Goal: Information Seeking & Learning: Learn about a topic

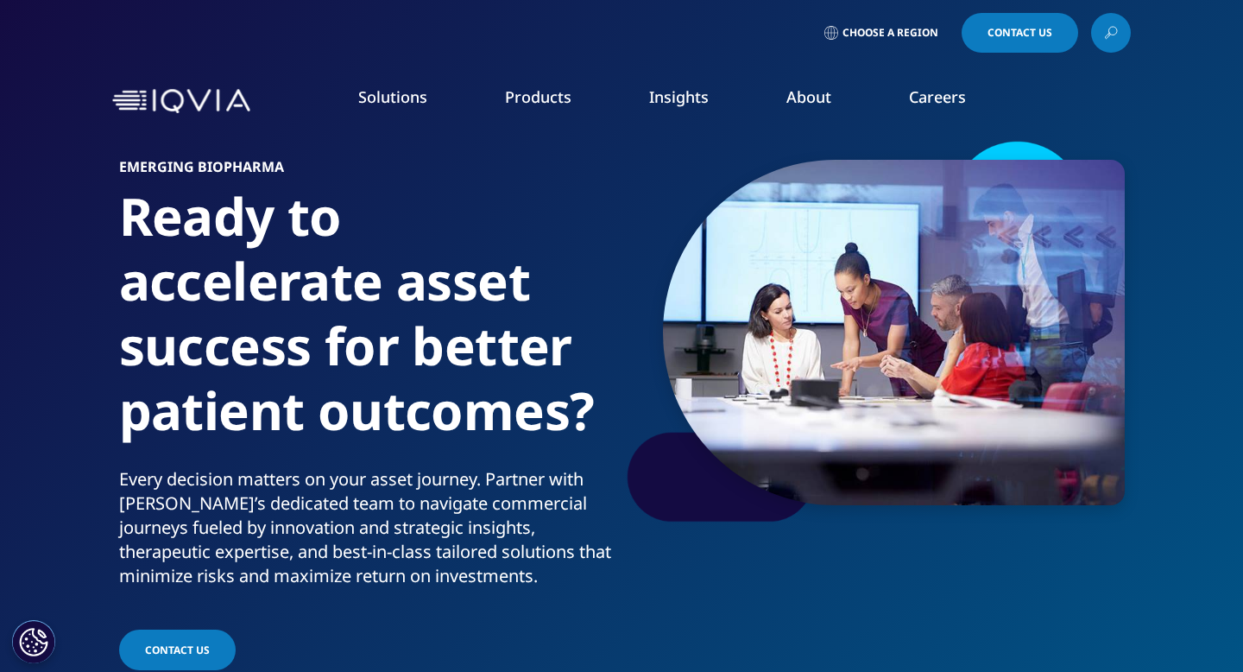
click at [809, 90] on link "About" at bounding box center [809, 96] width 45 height 21
click at [357, 231] on link "Our Story" at bounding box center [483, 232] width 305 height 19
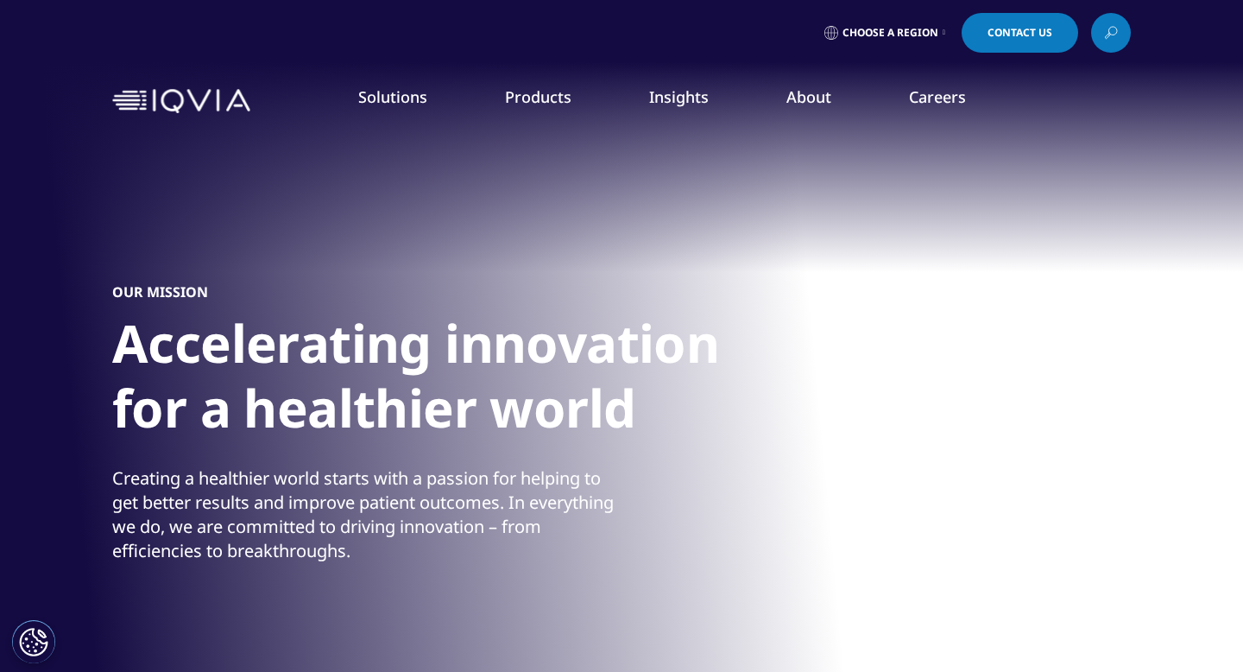
click at [192, 489] on div "Creating a healthier world starts with a passion for helping to get better resu…" at bounding box center [364, 514] width 505 height 97
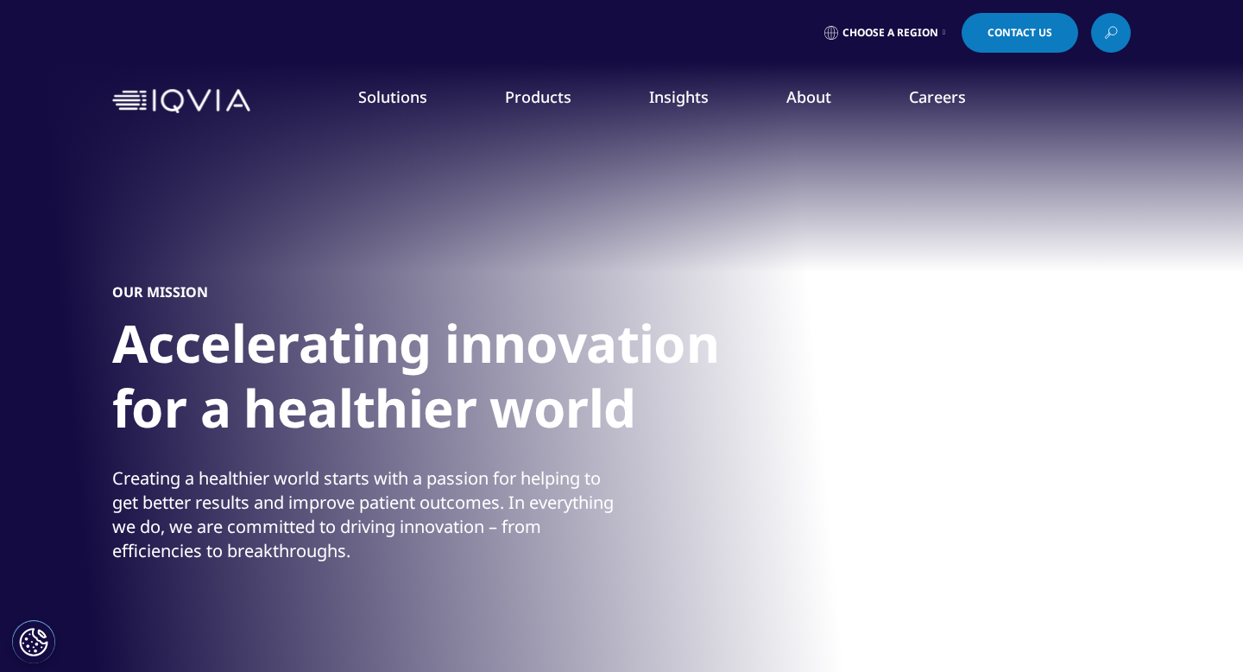
click at [192, 489] on div "Creating a healthier world starts with a passion for helping to get better resu…" at bounding box center [364, 514] width 505 height 97
click at [373, 553] on div "Creating a healthier world starts with a passion for helping to get better resu…" at bounding box center [364, 514] width 505 height 97
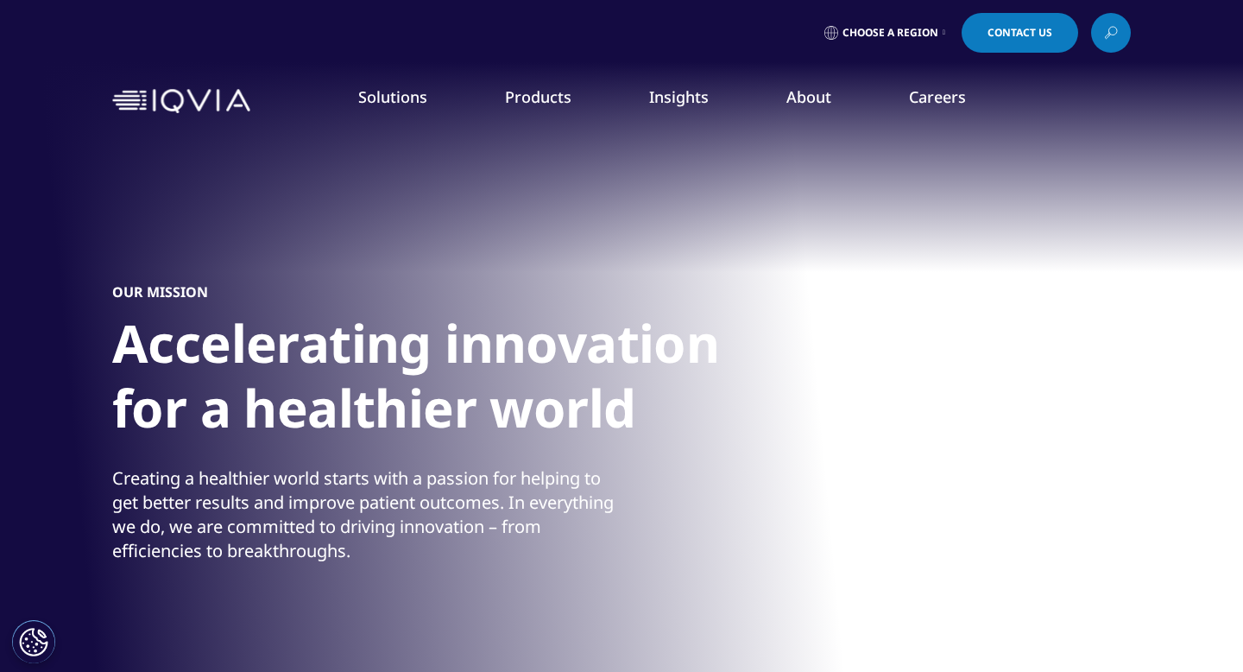
click at [373, 553] on div "Creating a healthier world starts with a passion for helping to get better resu…" at bounding box center [364, 514] width 505 height 97
click at [88, 275] on div "Your browser does not support the video tag. Your browser does not support the …" at bounding box center [621, 388] width 1243 height 777
click at [121, 305] on div "OUR MISSION Accelerating innovation for a healthier world Creating a healthier …" at bounding box center [621, 423] width 1019 height 587
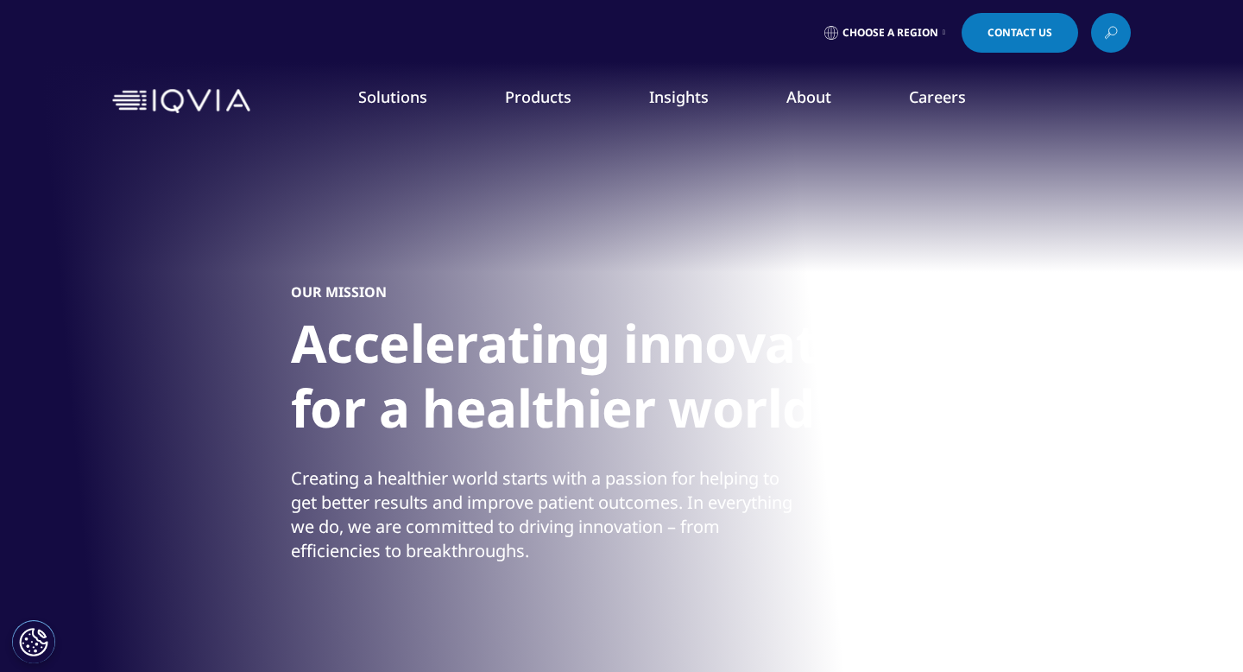
click at [291, 509] on div "OUR MISSION Accelerating innovation for a healthier world Creating a healthier …" at bounding box center [800, 423] width 1019 height 587
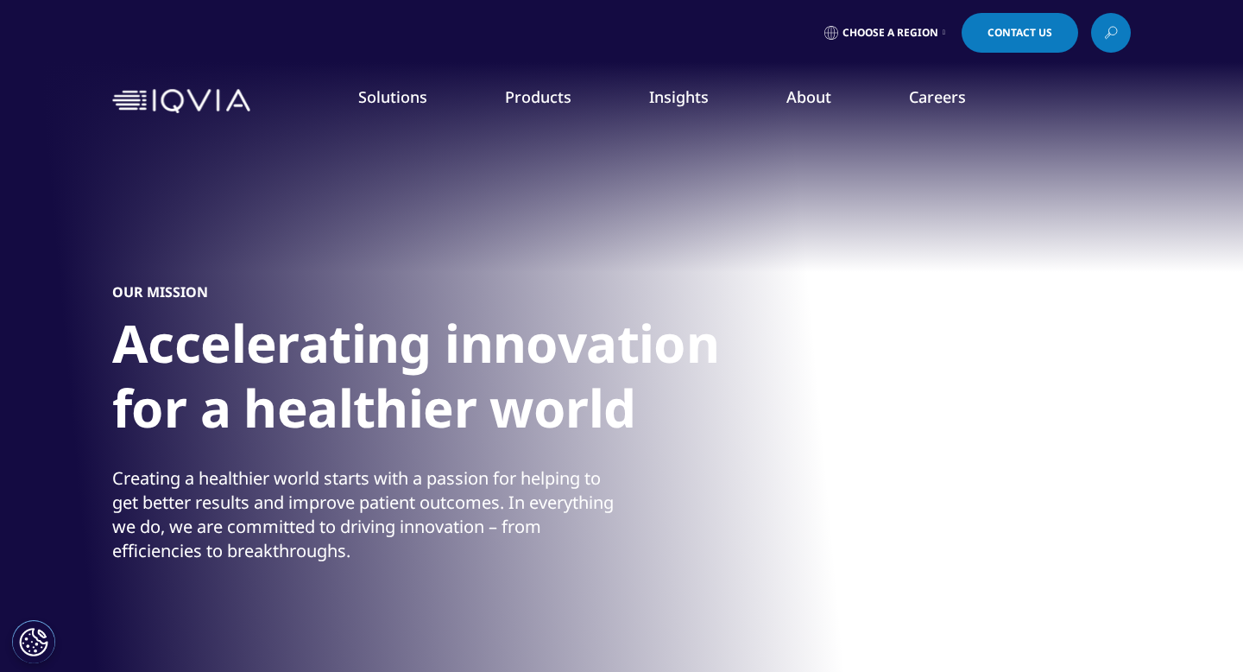
click at [257, 475] on div "Creating a healthier world starts with a passion for helping to get better resu…" at bounding box center [364, 514] width 505 height 97
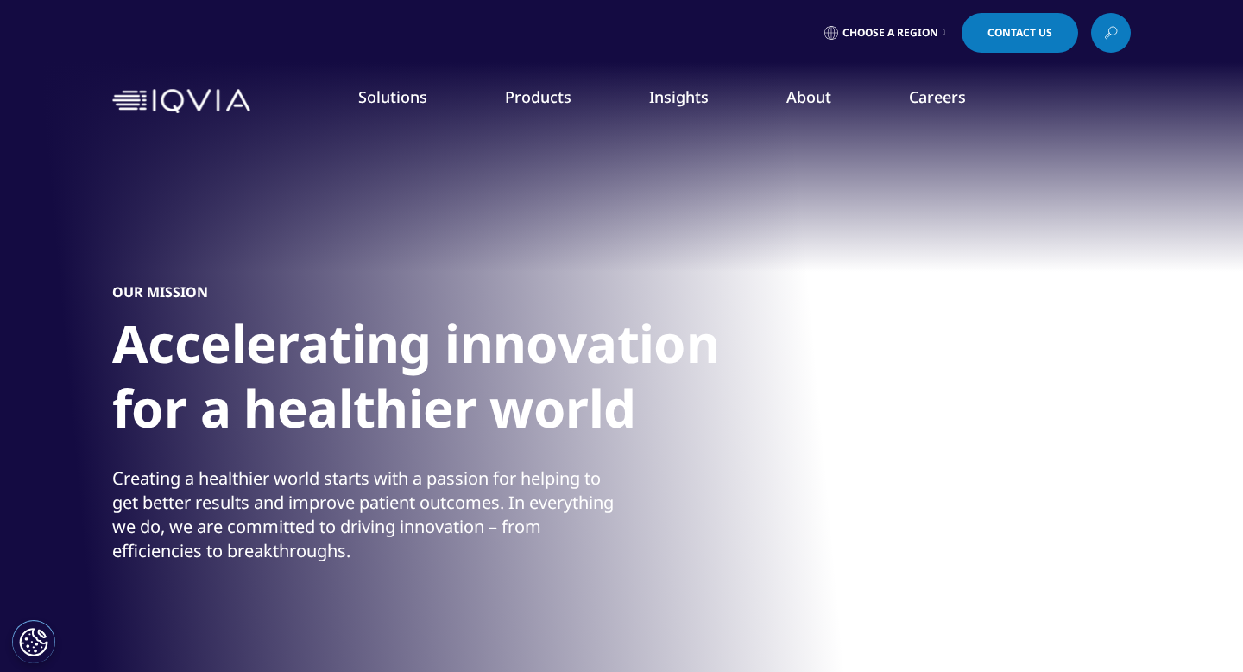
click at [257, 475] on div "Creating a healthier world starts with a passion for helping to get better resu…" at bounding box center [364, 514] width 505 height 97
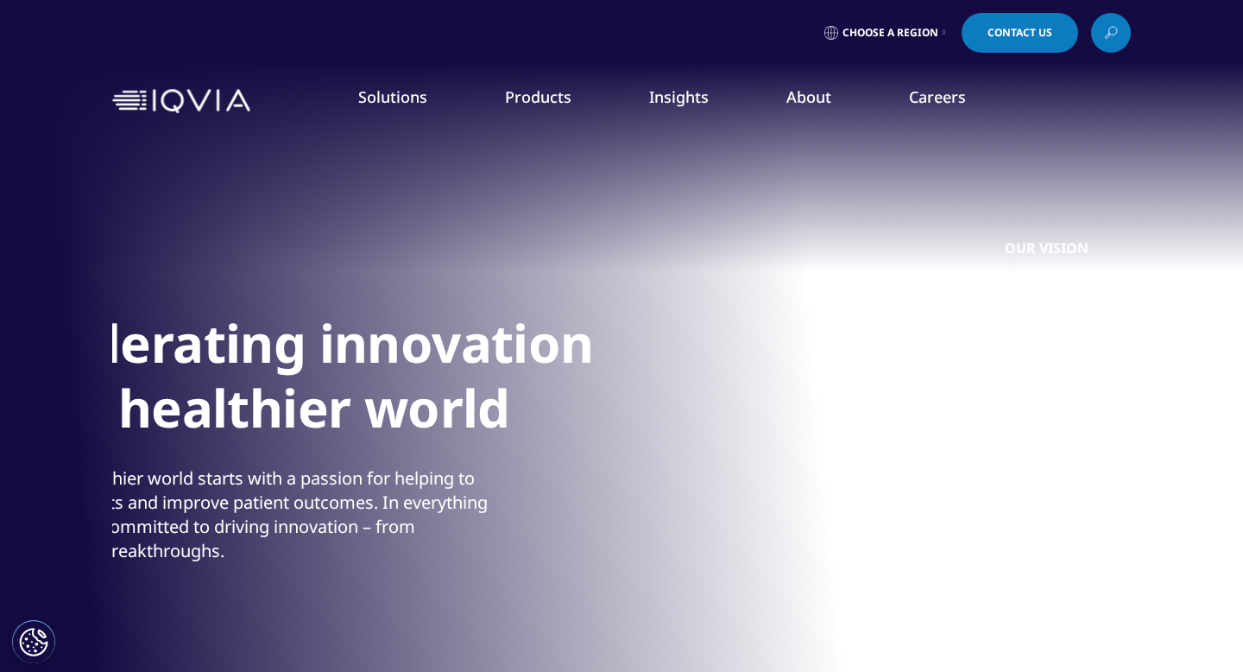
click at [151, 476] on div "Creating a healthier world starts with a passion for helping to get better resu…" at bounding box center [238, 514] width 505 height 97
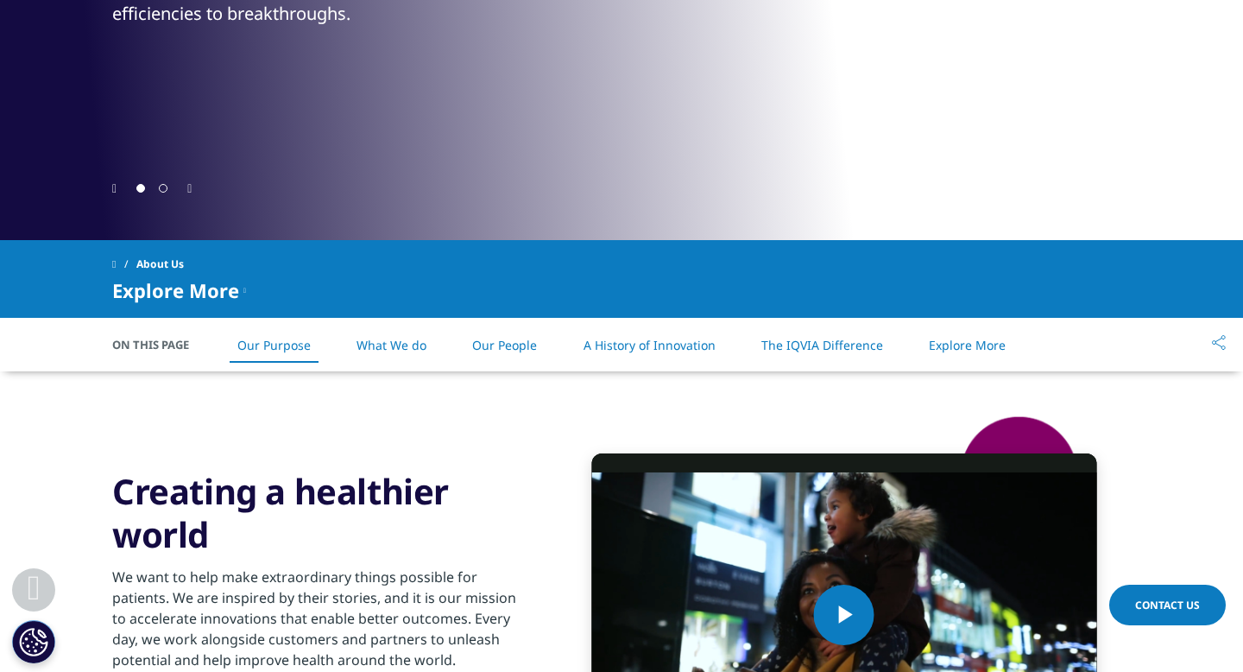
scroll to position [679, 0]
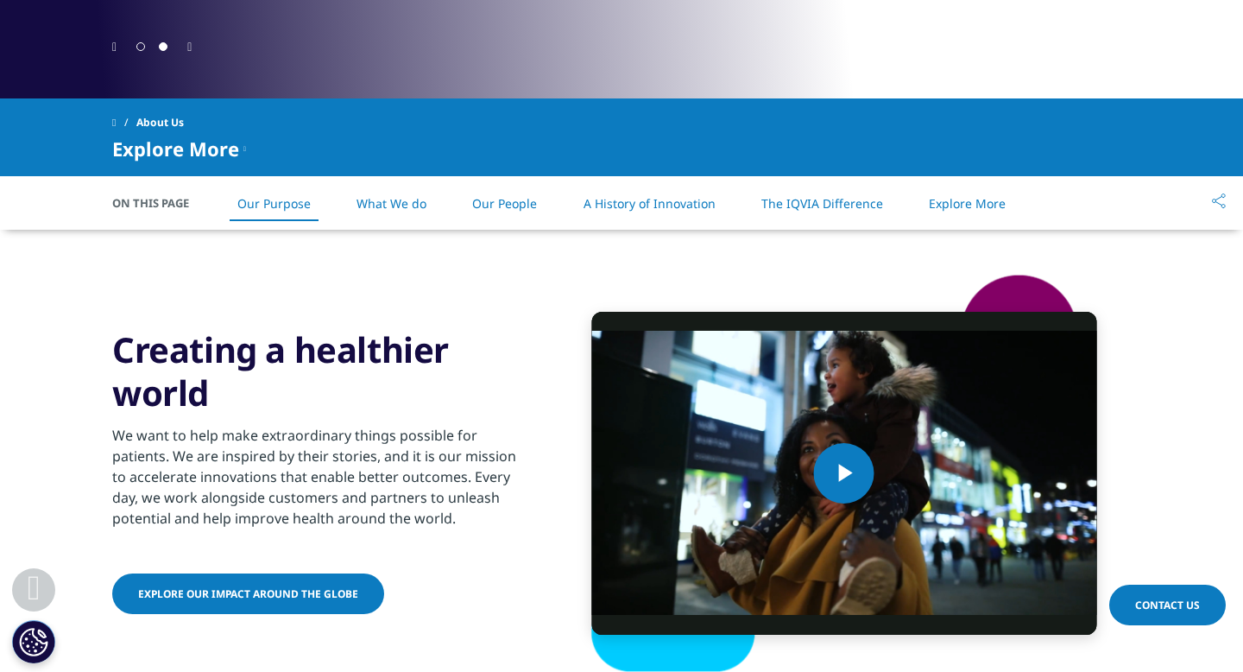
click at [414, 199] on link "What We do" at bounding box center [392, 203] width 70 height 16
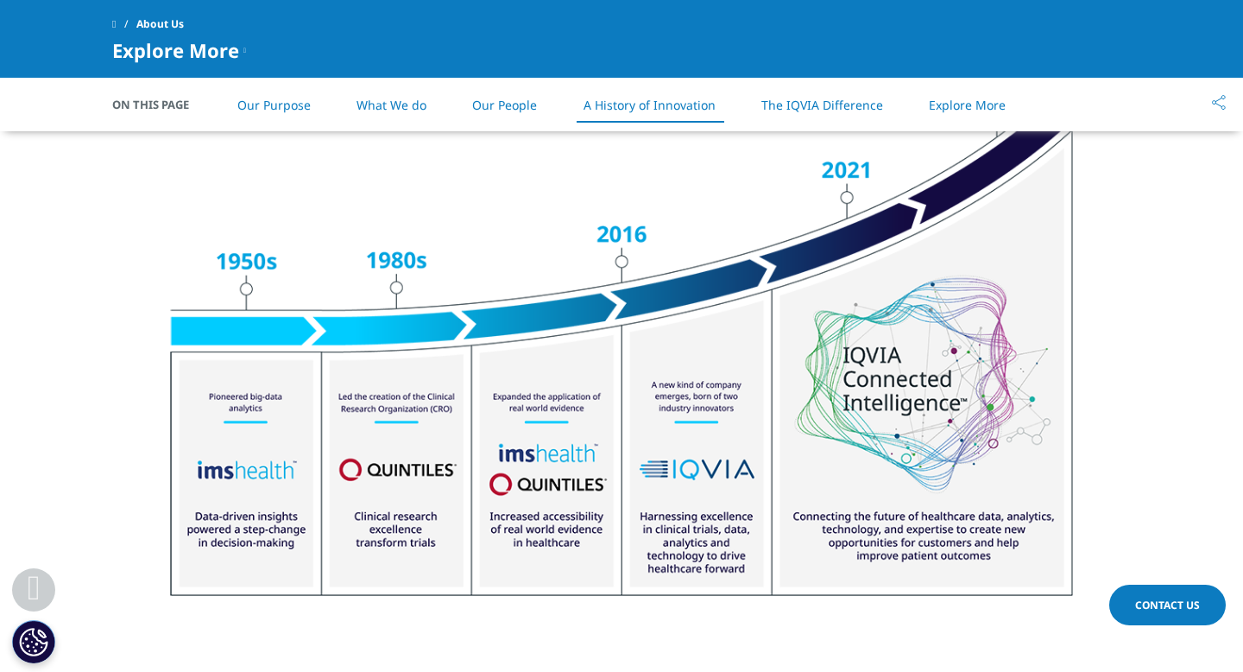
scroll to position [2121, 0]
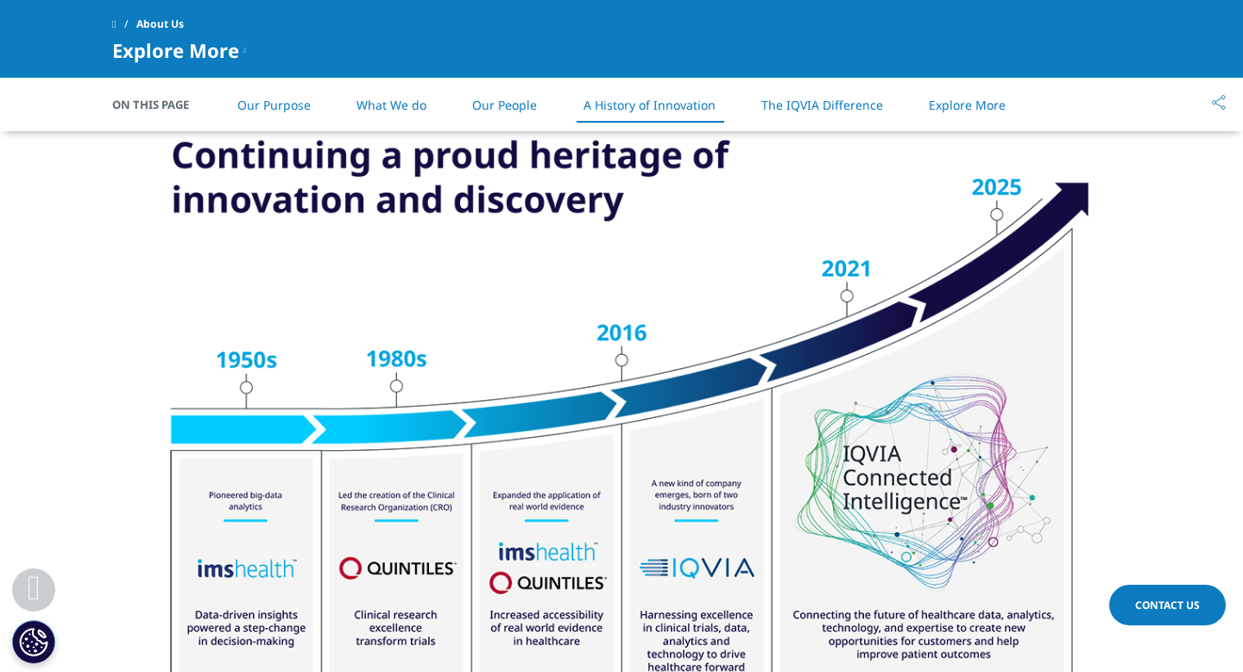
click at [531, 107] on link "Our People" at bounding box center [504, 105] width 65 height 16
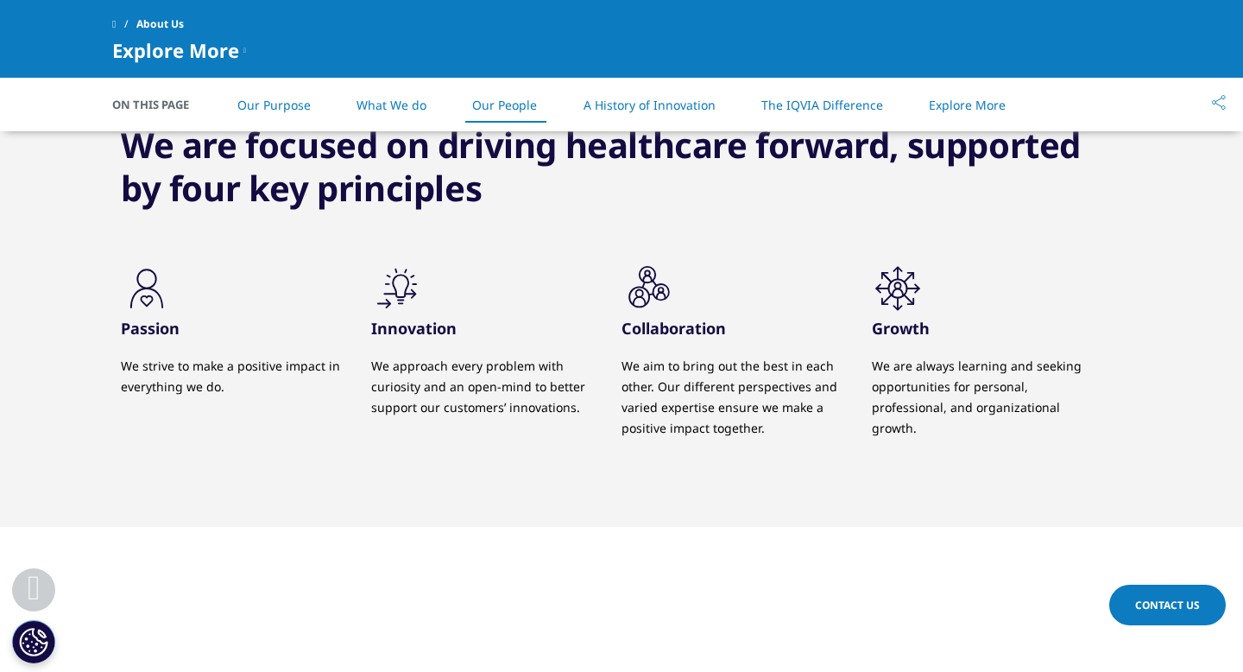
scroll to position [1697, 0]
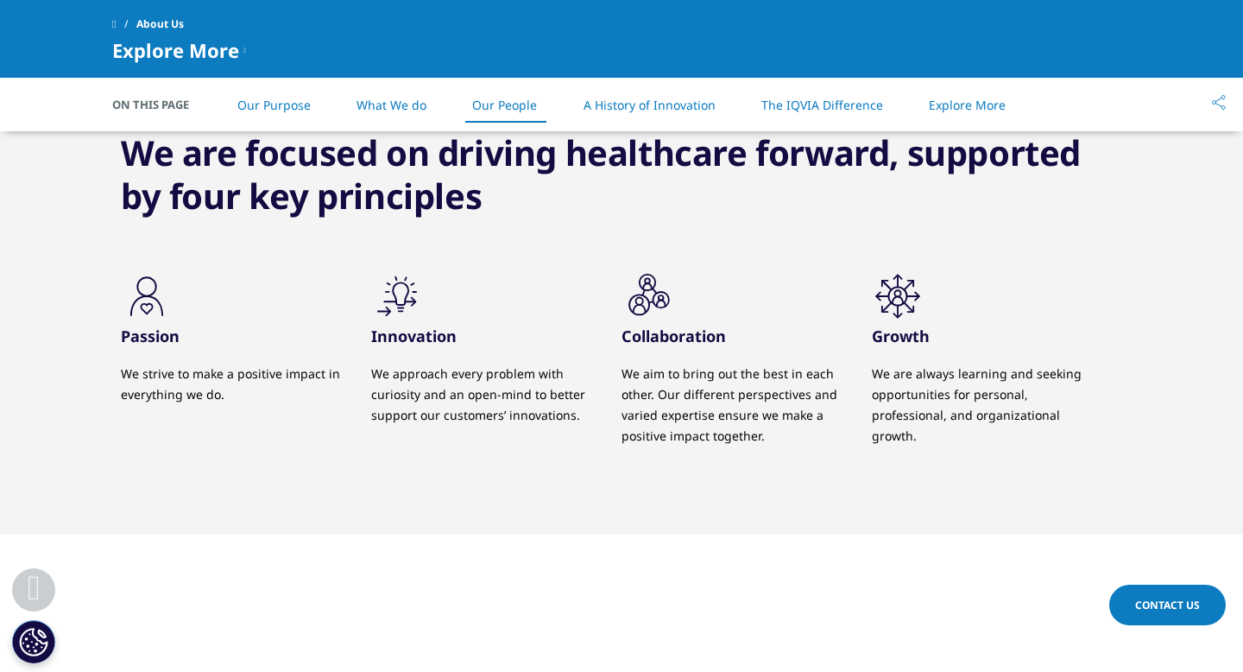
click at [408, 105] on link "What We do" at bounding box center [392, 105] width 70 height 16
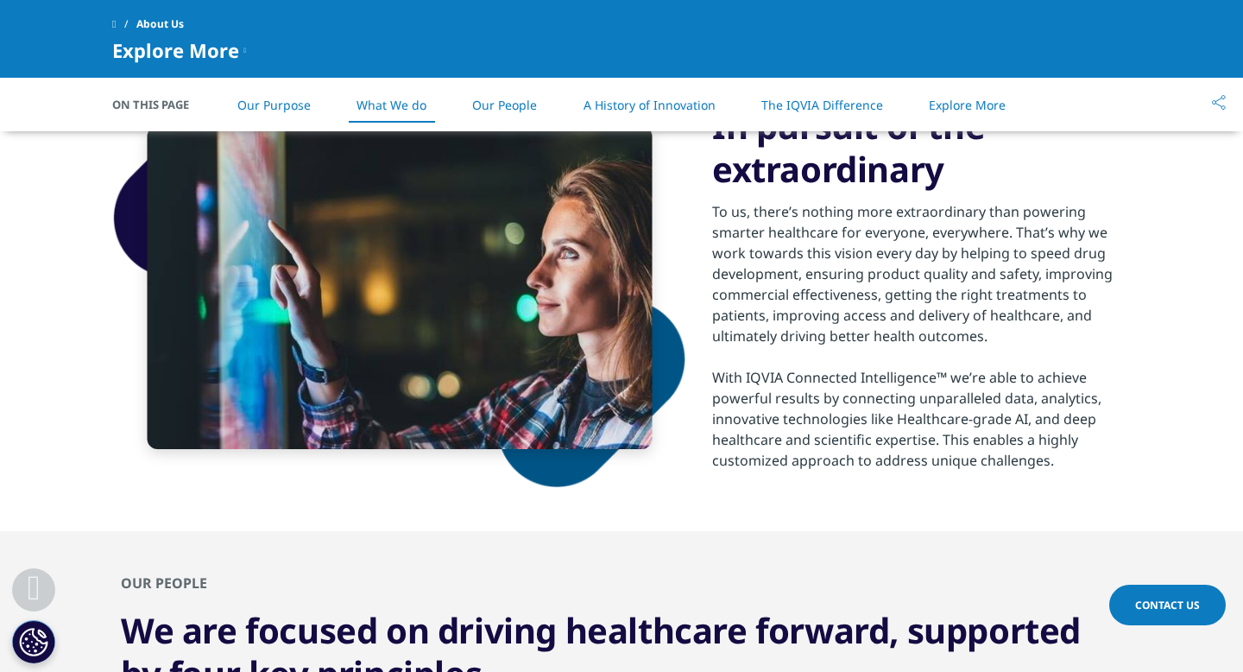
scroll to position [1210, 0]
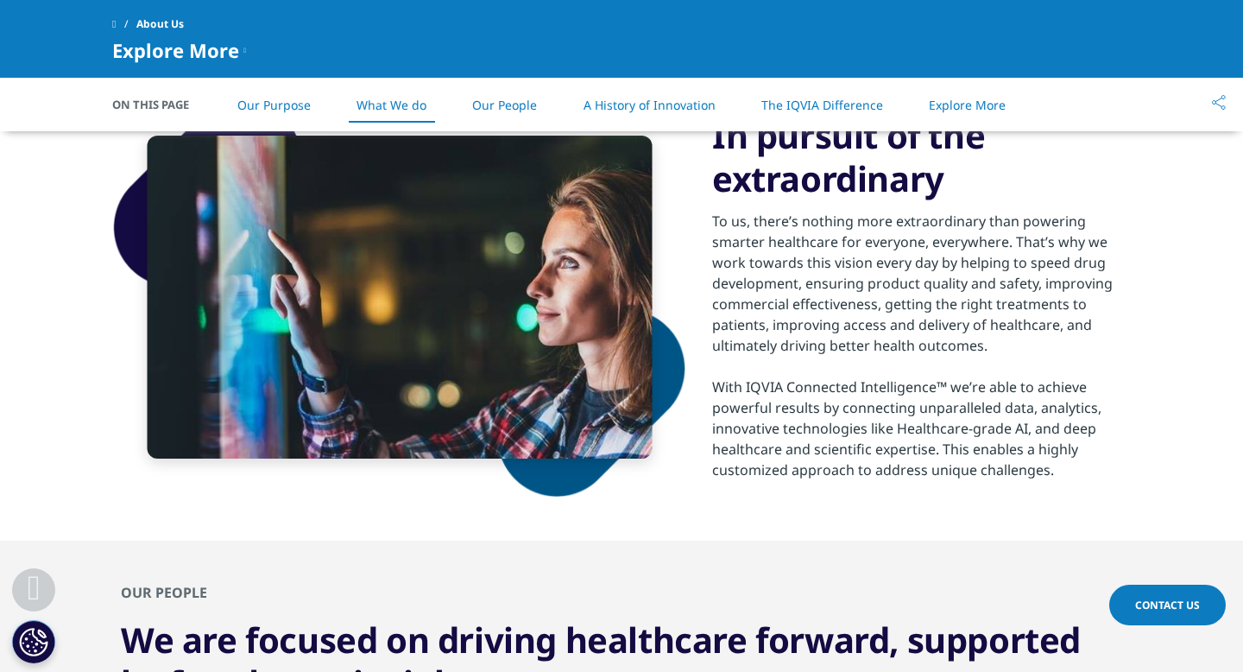
click at [287, 106] on link "Our Purpose" at bounding box center [273, 105] width 73 height 16
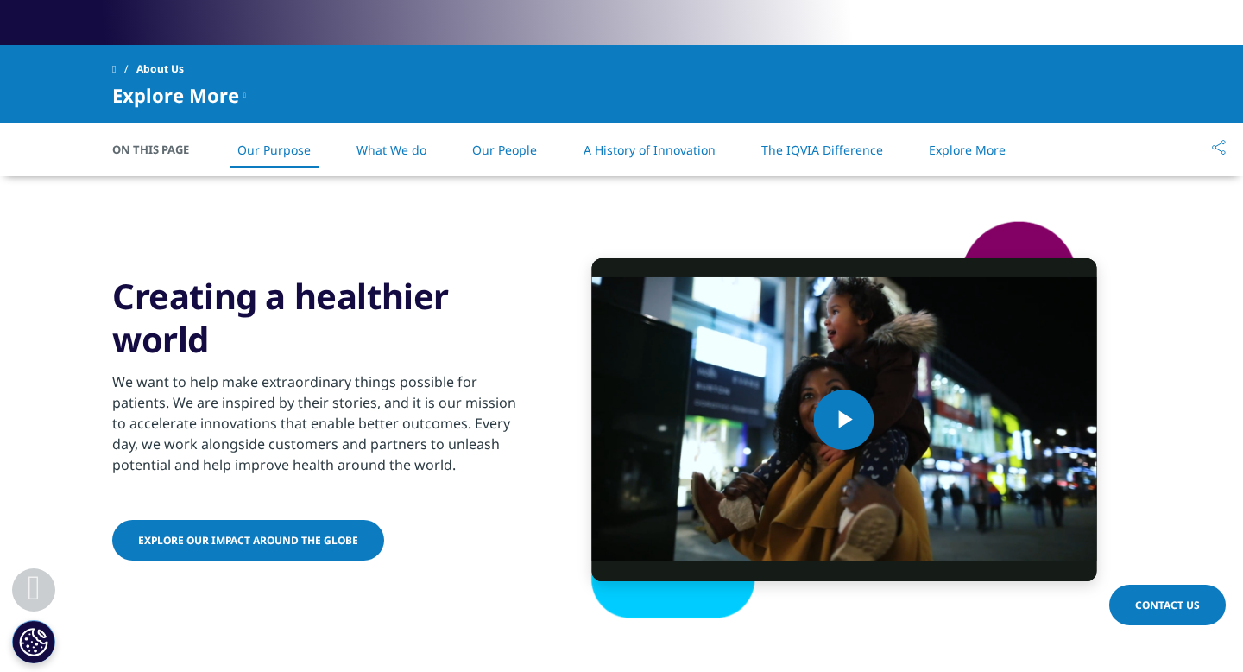
scroll to position [724, 0]
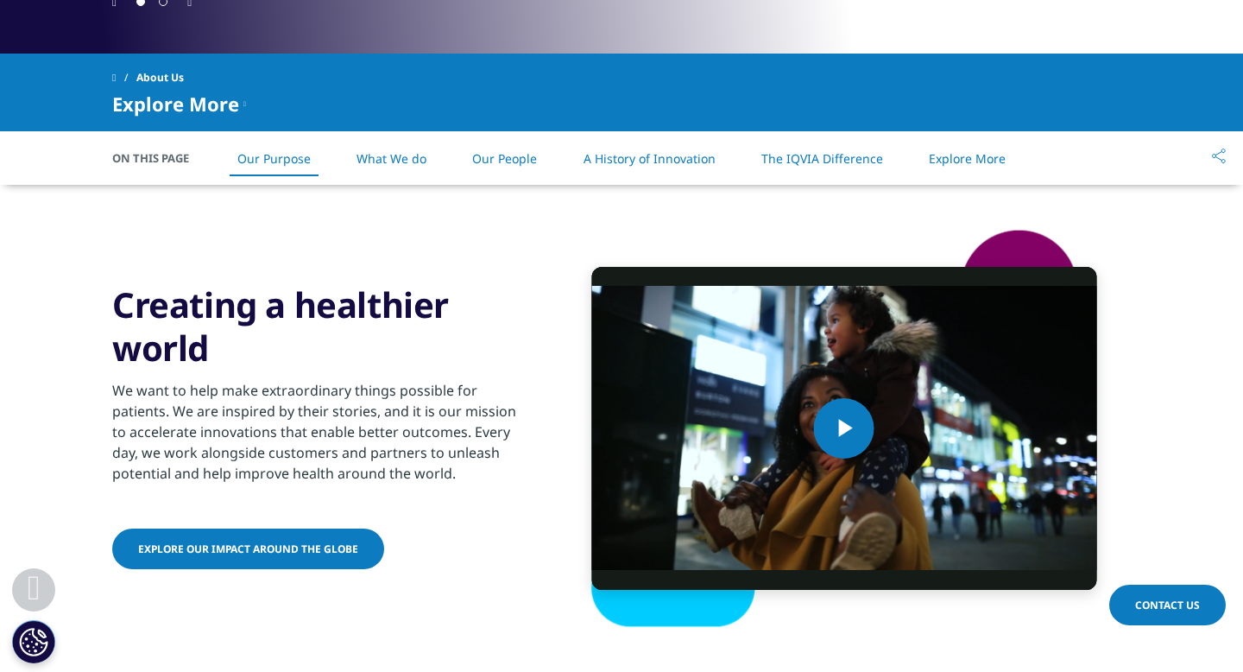
click at [407, 408] on p "We want to help make extraordinary things possible for patients. We are inspire…" at bounding box center [321, 437] width 419 height 114
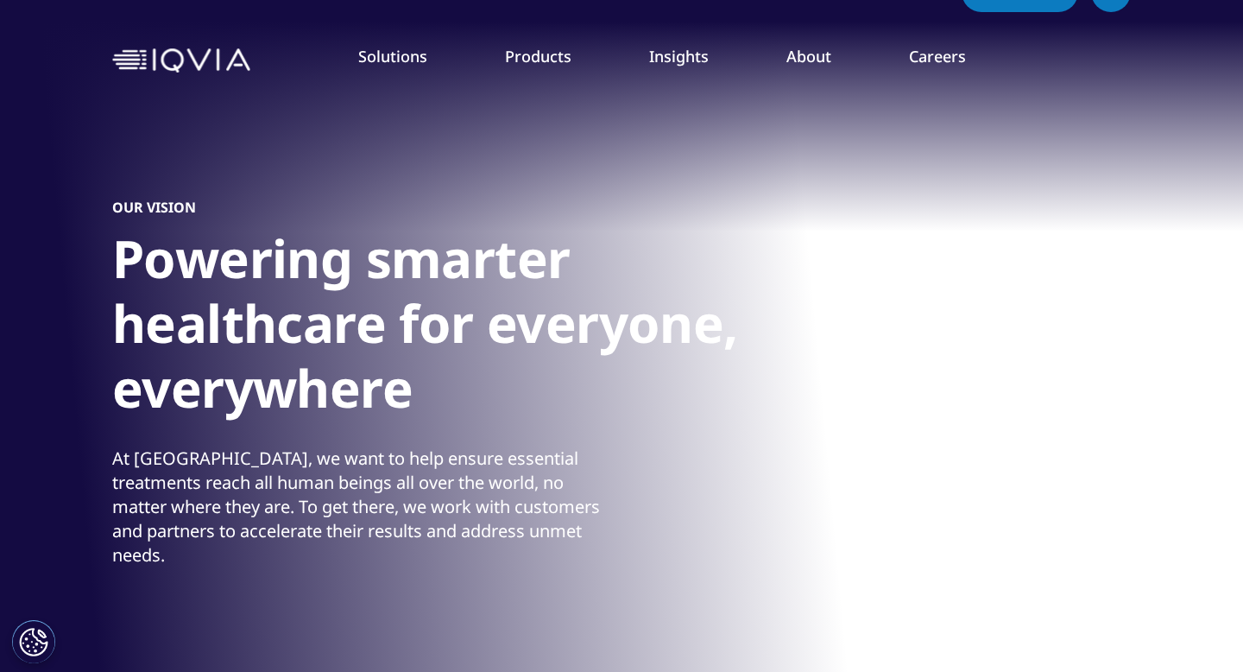
scroll to position [0, 0]
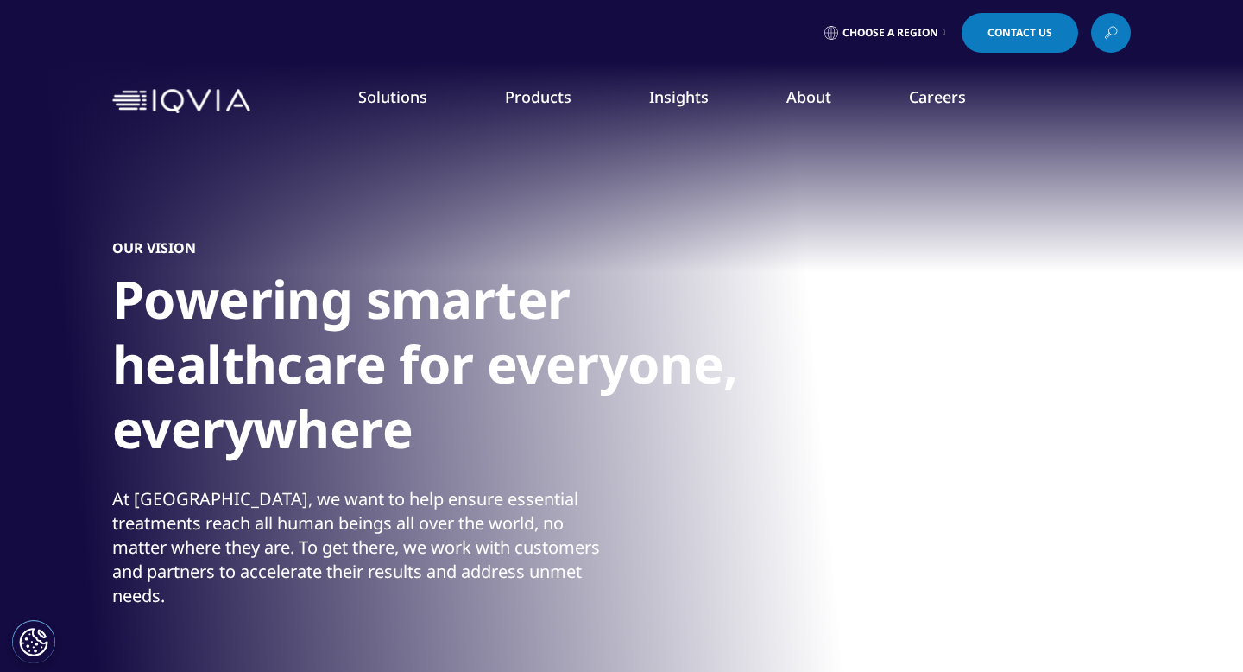
click at [238, 444] on h1 "Powering smarter healthcare for everyone, everywhere" at bounding box center [436, 369] width 648 height 205
click at [237, 513] on div "OUR VISION Powering smarter healthcare for everyone, everywhere At IQVIA, we wa…" at bounding box center [621, 423] width 1019 height 587
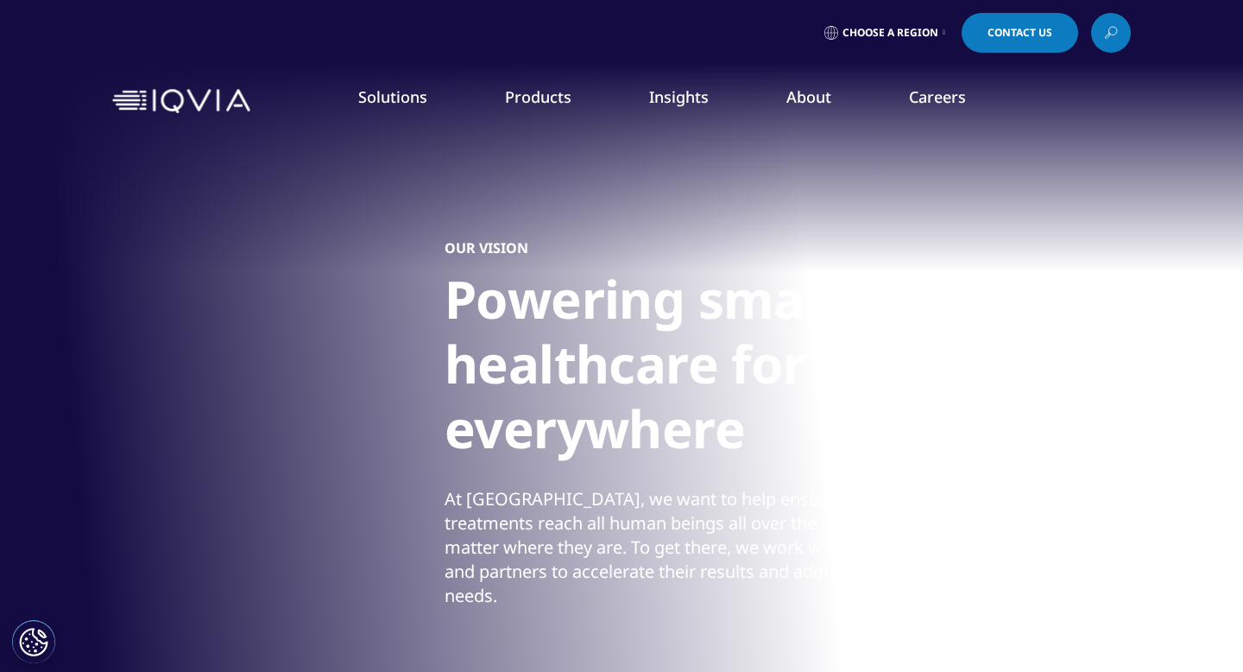
click at [1092, 289] on h1 "Powering smarter healthcare for everyone, everywhere" at bounding box center [769, 369] width 648 height 205
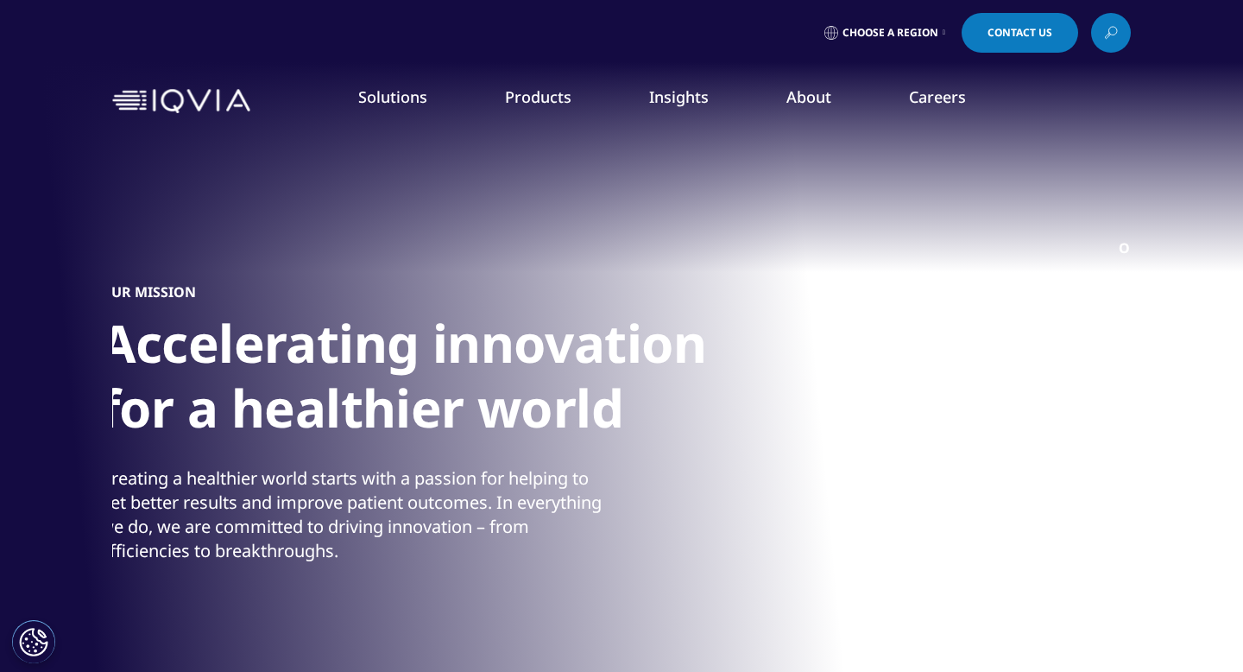
click at [262, 535] on div "Creating a healthier world starts with a passion for helping to get better resu…" at bounding box center [352, 514] width 505 height 97
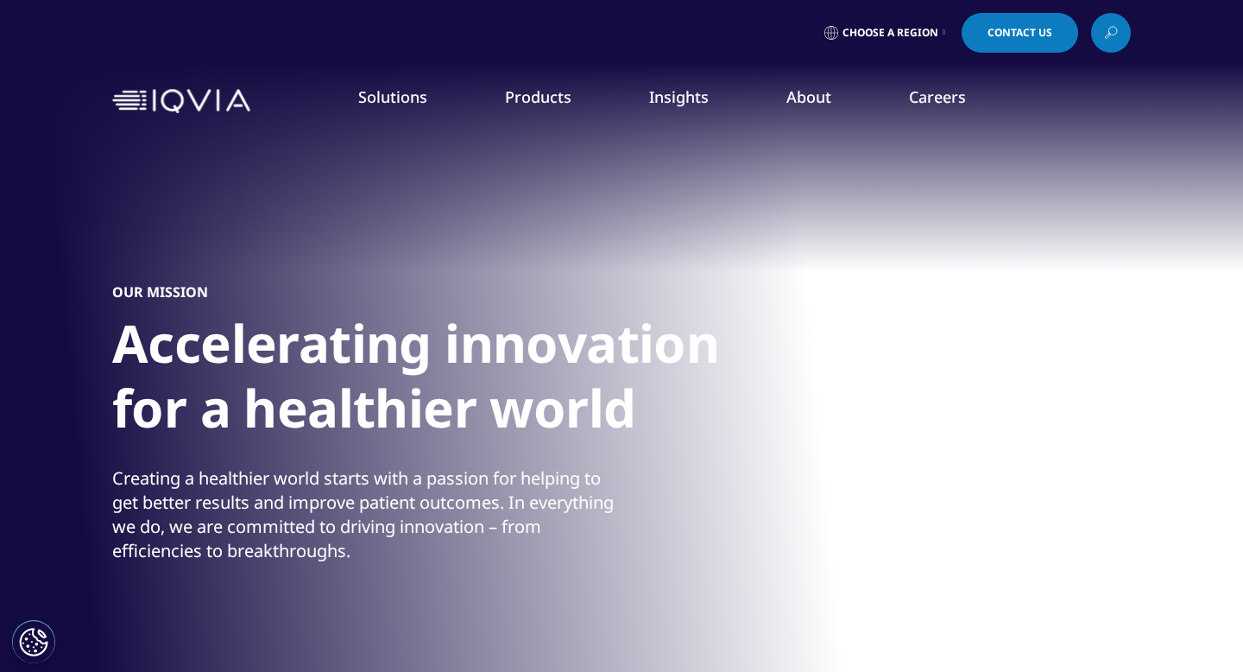
click at [471, 590] on div "OUR MISSION Accelerating innovation for a healthier world Creating a healthier …" at bounding box center [621, 423] width 1019 height 587
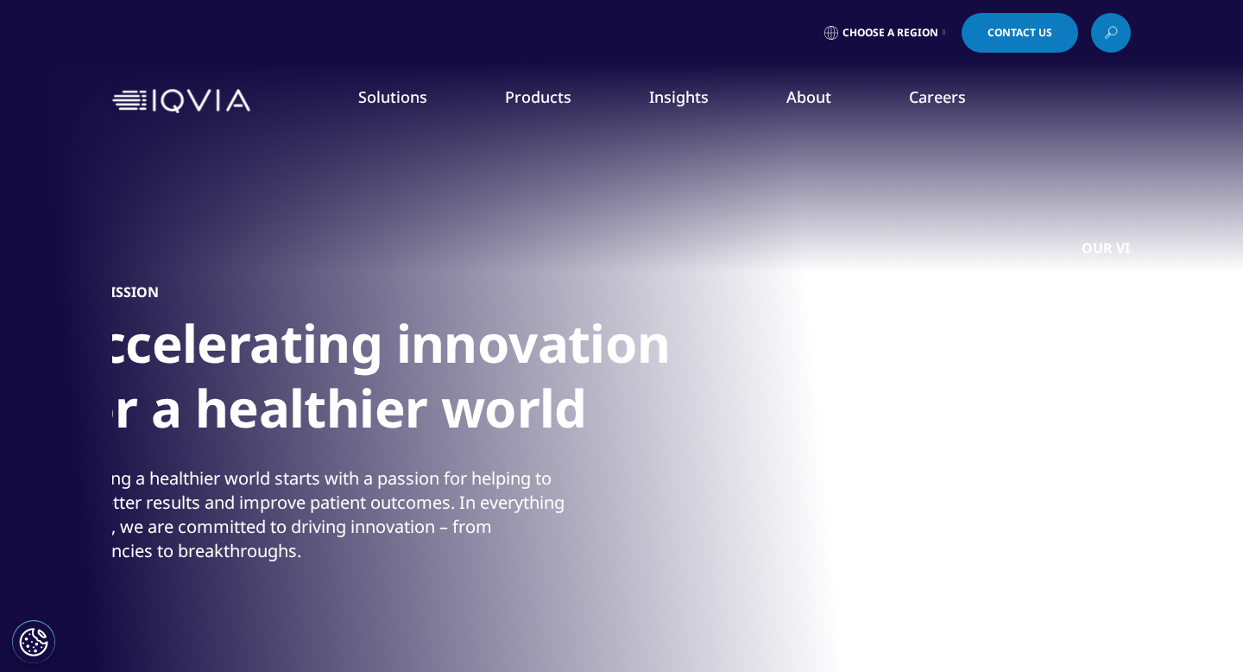
click at [402, 577] on div "OUR MISSION Accelerating innovation for a healthier world Creating a healthier …" at bounding box center [572, 423] width 1019 height 587
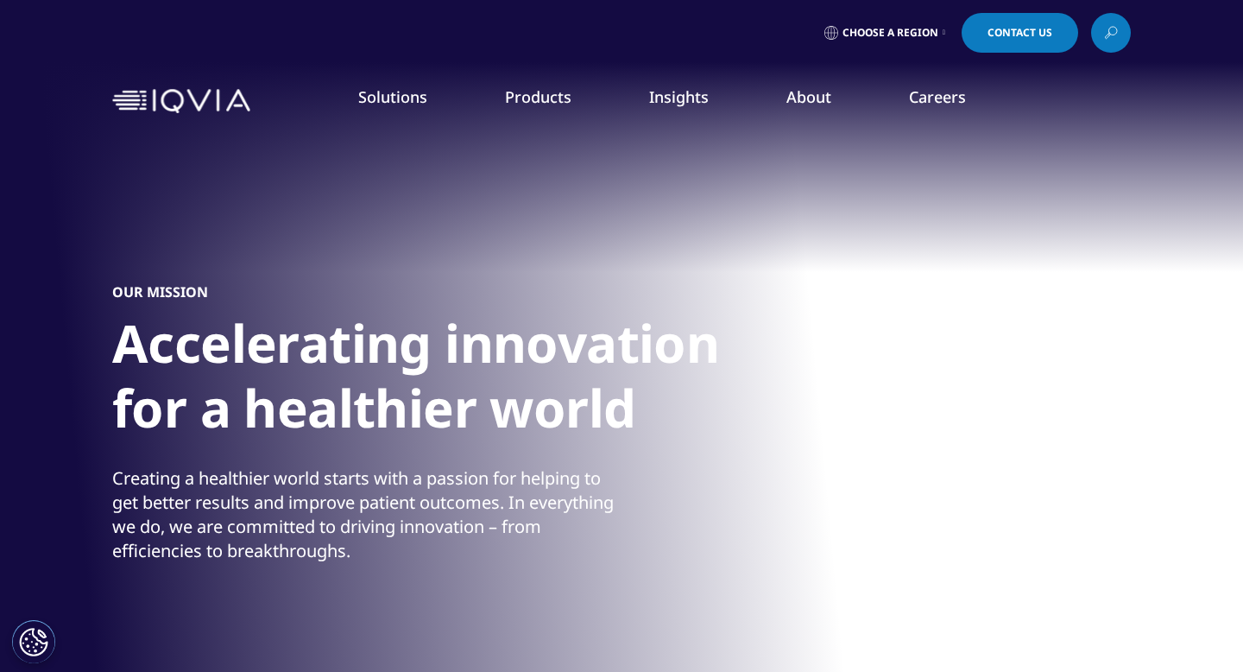
click at [402, 577] on div "OUR MISSION Accelerating innovation for a healthier world Creating a healthier …" at bounding box center [621, 423] width 1019 height 587
click at [300, 498] on div "Creating a healthier world starts with a passion for helping to get better resu…" at bounding box center [364, 514] width 505 height 97
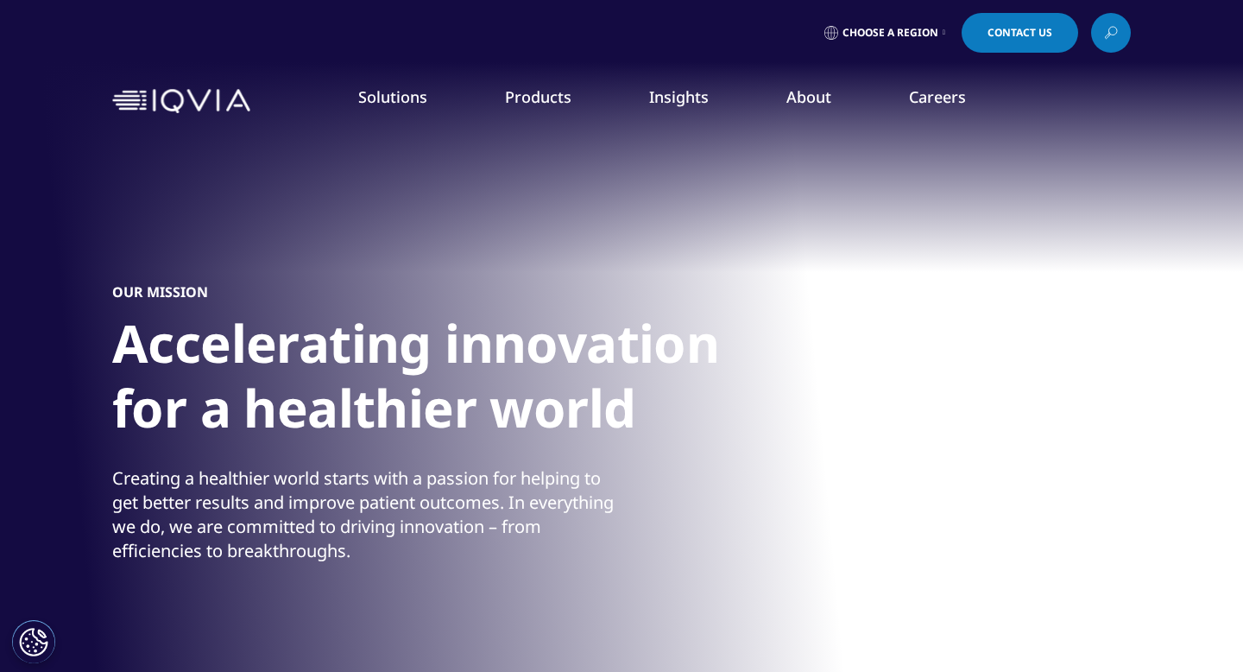
click at [300, 498] on div "Creating a healthier world starts with a passion for helping to get better resu…" at bounding box center [364, 514] width 505 height 97
click at [300, 499] on div "Creating a healthier world starts with a passion for helping to get better resu…" at bounding box center [364, 514] width 505 height 97
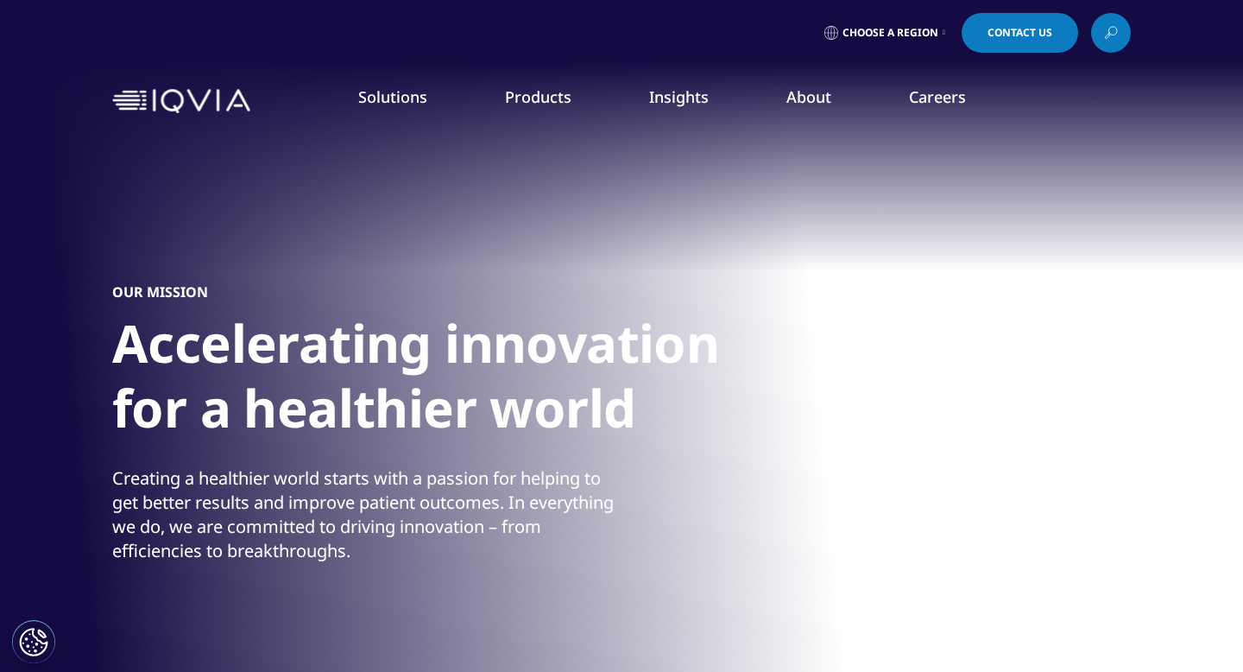
click at [300, 499] on div "Creating a healthier world starts with a passion for helping to get better resu…" at bounding box center [364, 514] width 505 height 97
click at [300, 498] on div "Creating a healthier world starts with a passion for helping to get better resu…" at bounding box center [364, 514] width 505 height 97
click at [478, 577] on div "OUR MISSION Accelerating innovation for a healthier world Creating a healthier …" at bounding box center [621, 423] width 1019 height 587
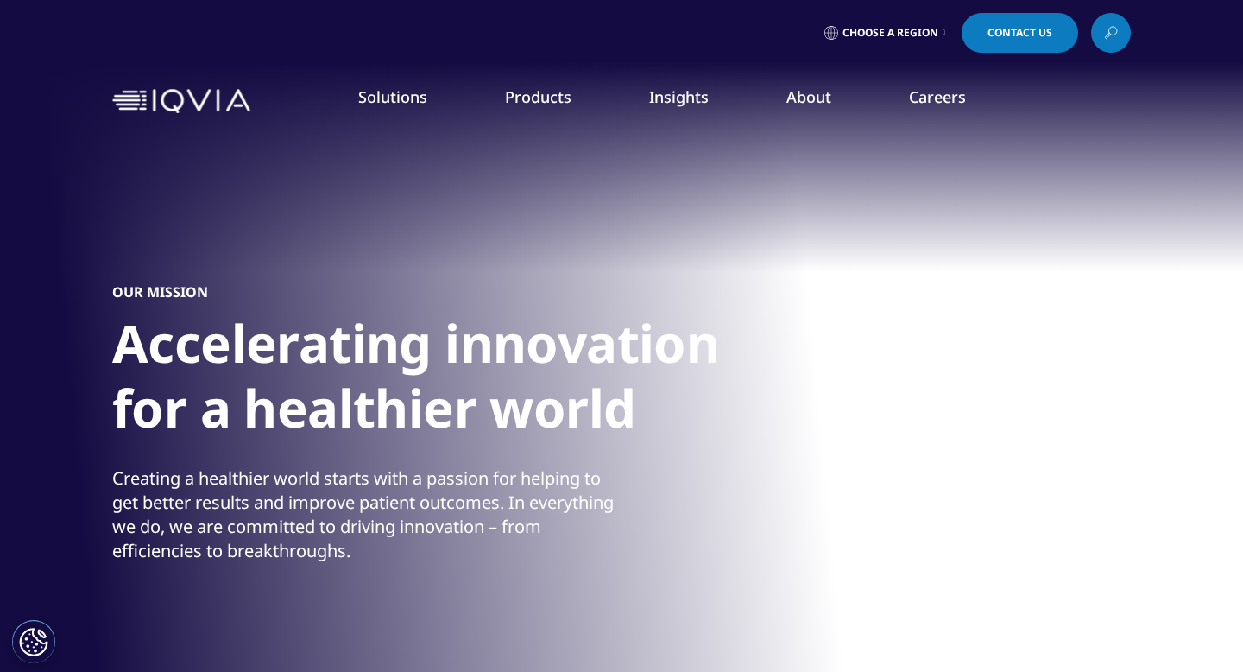
click at [478, 577] on div "OUR MISSION Accelerating innovation for a healthier world Creating a healthier …" at bounding box center [621, 423] width 1019 height 587
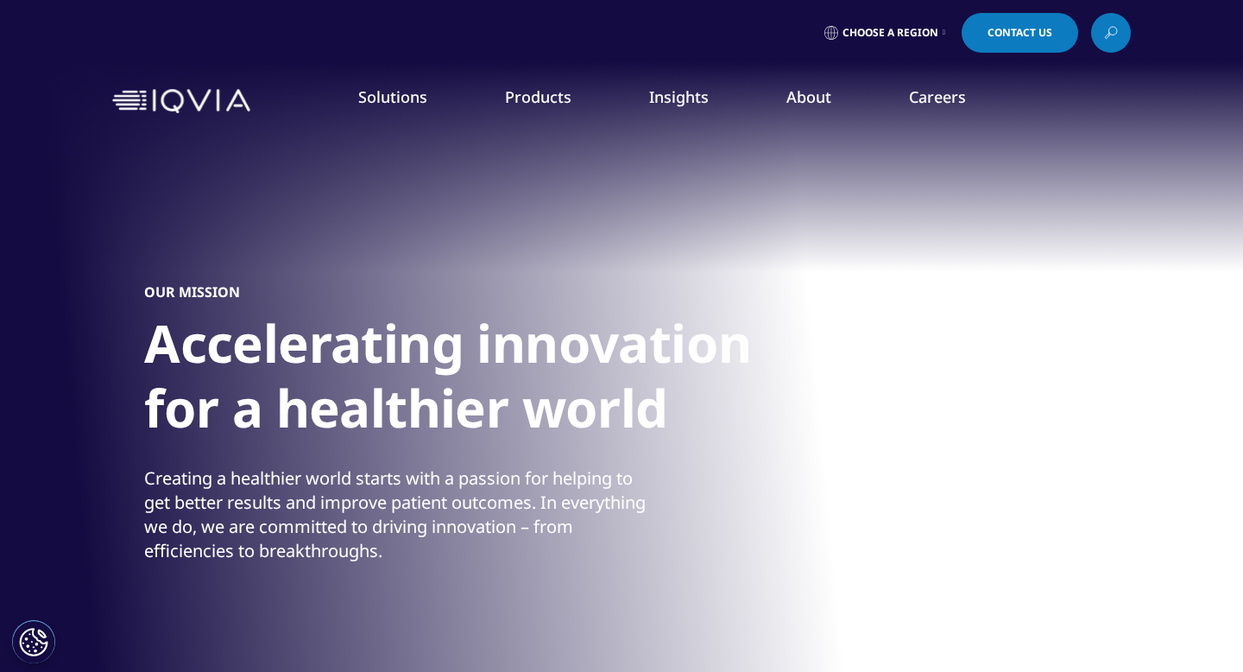
click at [155, 345] on h1 "Accelerating innovation for a healthier world" at bounding box center [468, 381] width 648 height 140
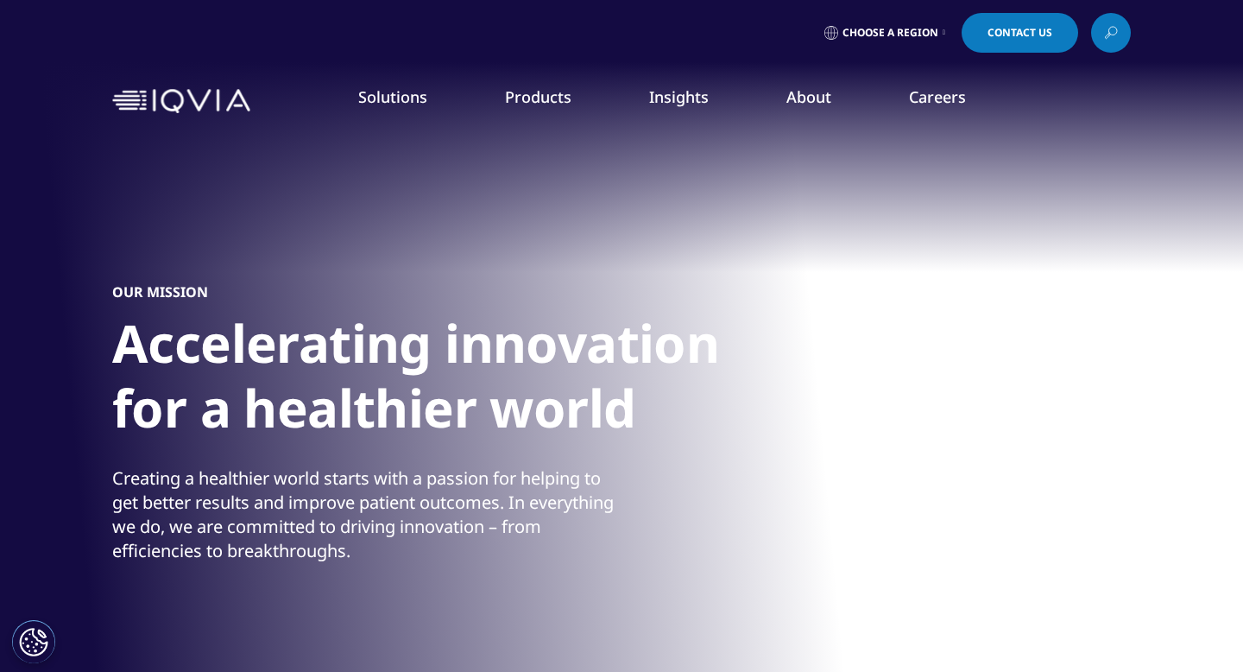
click at [210, 489] on div "Creating a healthier world starts with a passion for helping to get better resu…" at bounding box center [364, 514] width 505 height 97
click at [344, 667] on div "OUR MISSION Accelerating innovation for a healthier world Creating a healthier …" at bounding box center [621, 423] width 1019 height 587
